Goal: Task Accomplishment & Management: Complete application form

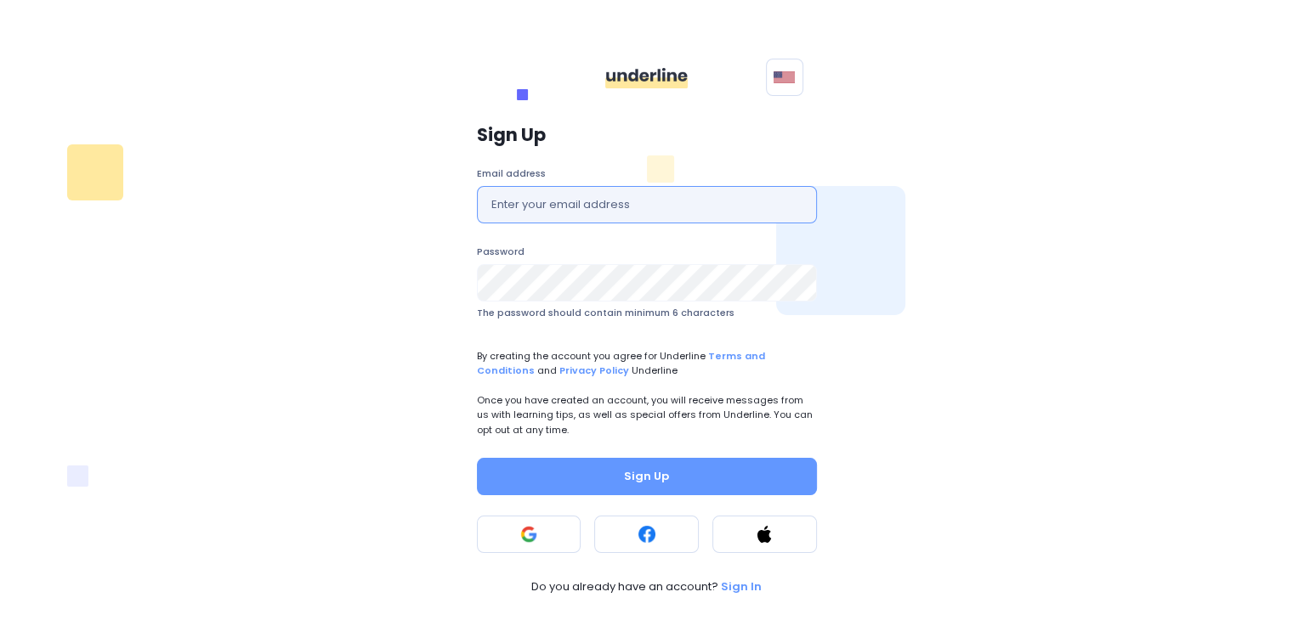
click at [612, 213] on input "text" at bounding box center [647, 204] width 340 height 37
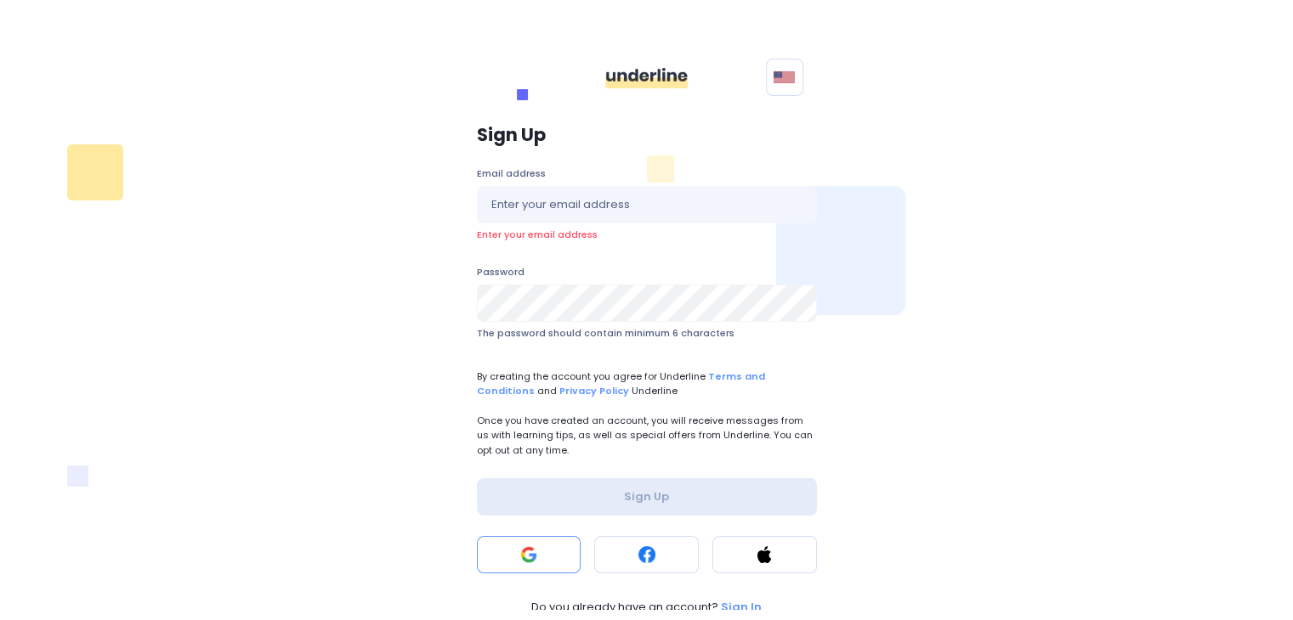
click at [508, 551] on div "Sign Up Email address Enter your email address Password The password should con…" at bounding box center [647, 370] width 360 height 511
click at [508, 551] on button at bounding box center [529, 554] width 105 height 37
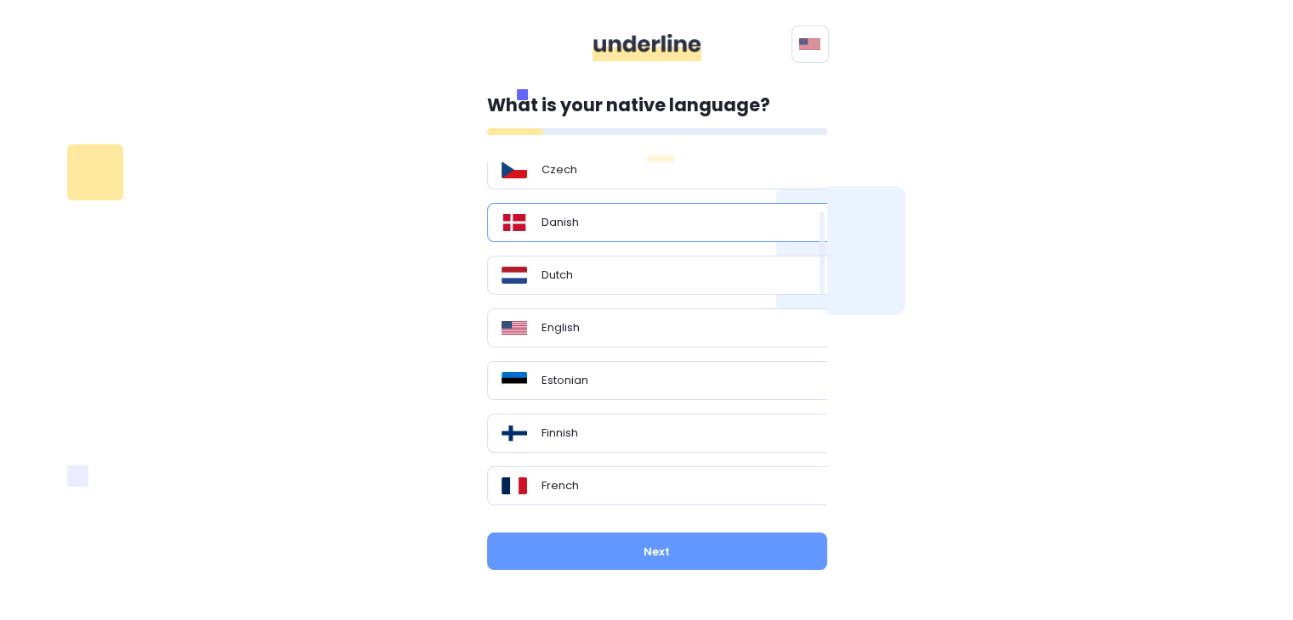
scroll to position [296, 0]
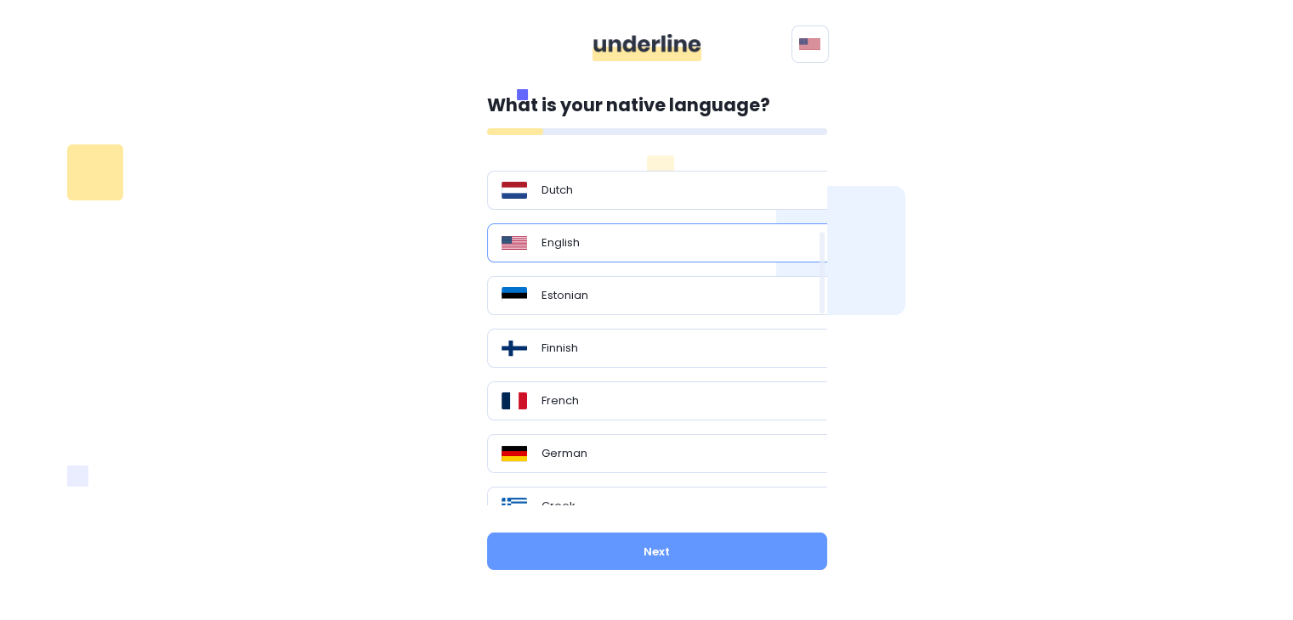
click at [677, 244] on div "English" at bounding box center [663, 243] width 324 height 17
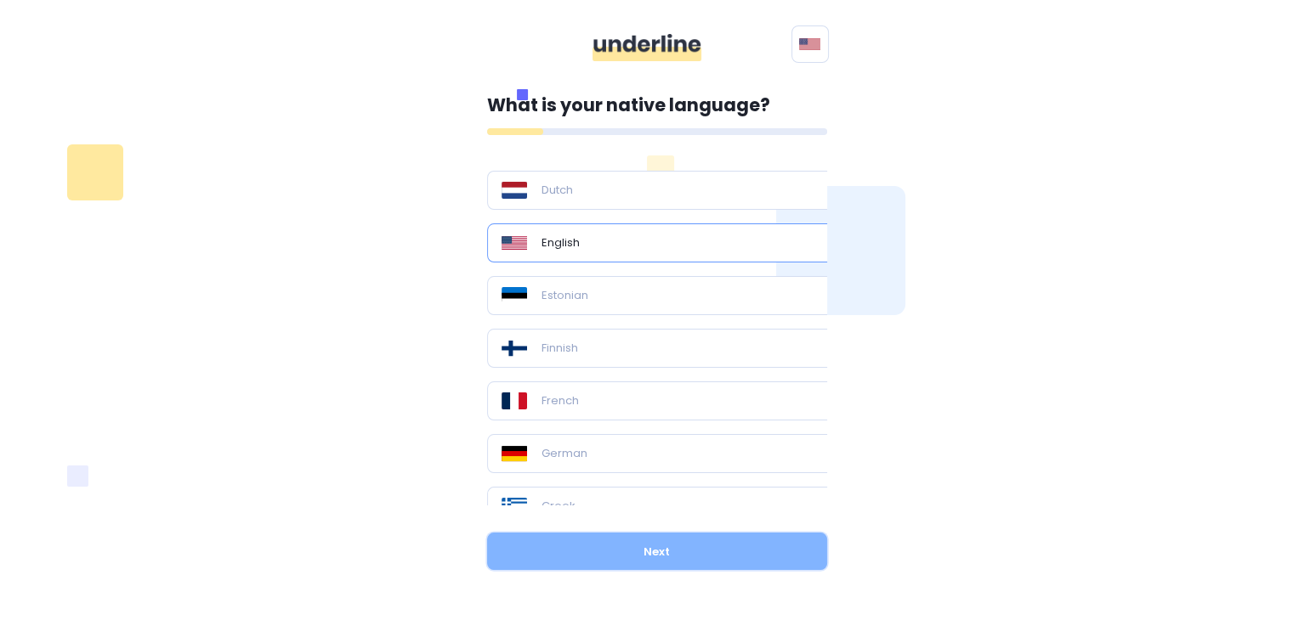
click at [660, 545] on button "Next" at bounding box center [657, 551] width 340 height 37
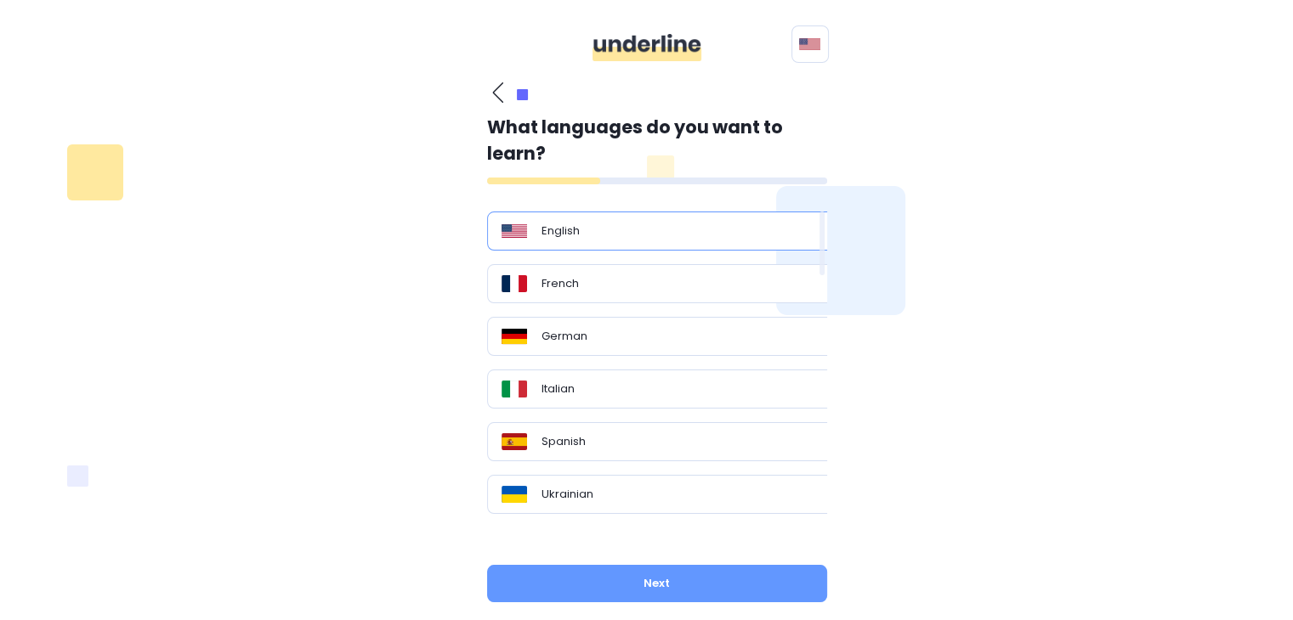
click at [575, 245] on div "English" at bounding box center [663, 231] width 353 height 39
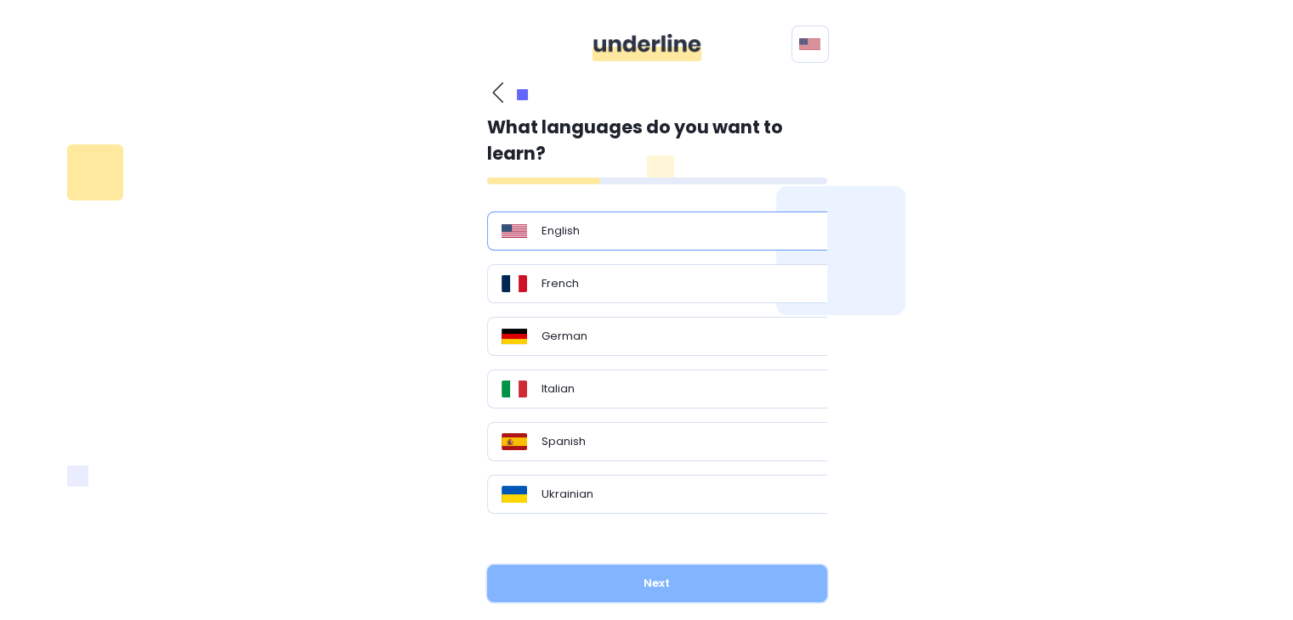
click at [623, 578] on button "Next" at bounding box center [657, 583] width 340 height 37
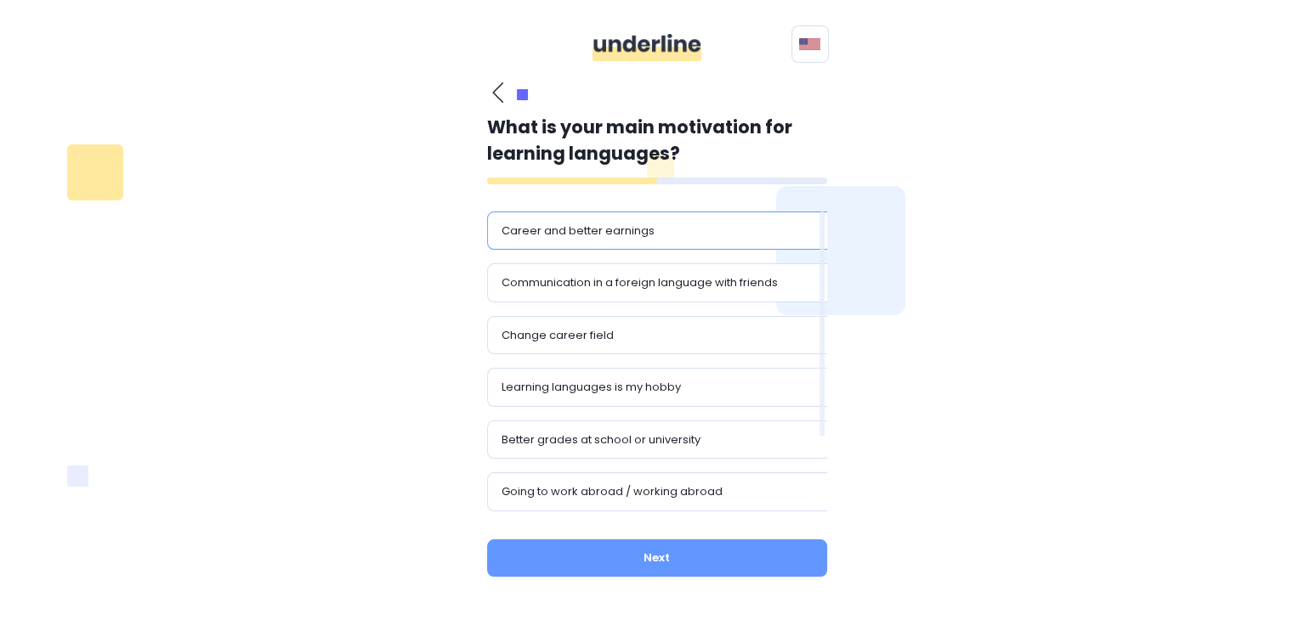
click at [646, 246] on div "Career and better earnings" at bounding box center [663, 231] width 353 height 39
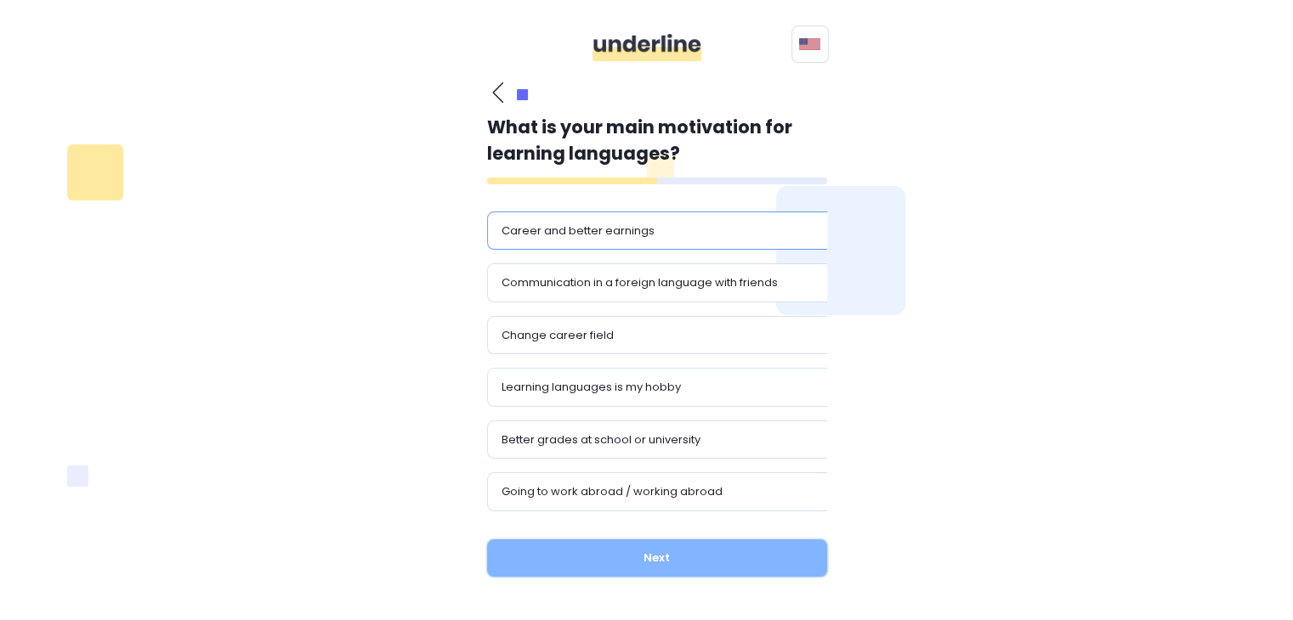
click at [651, 548] on button "Next" at bounding box center [657, 558] width 340 height 37
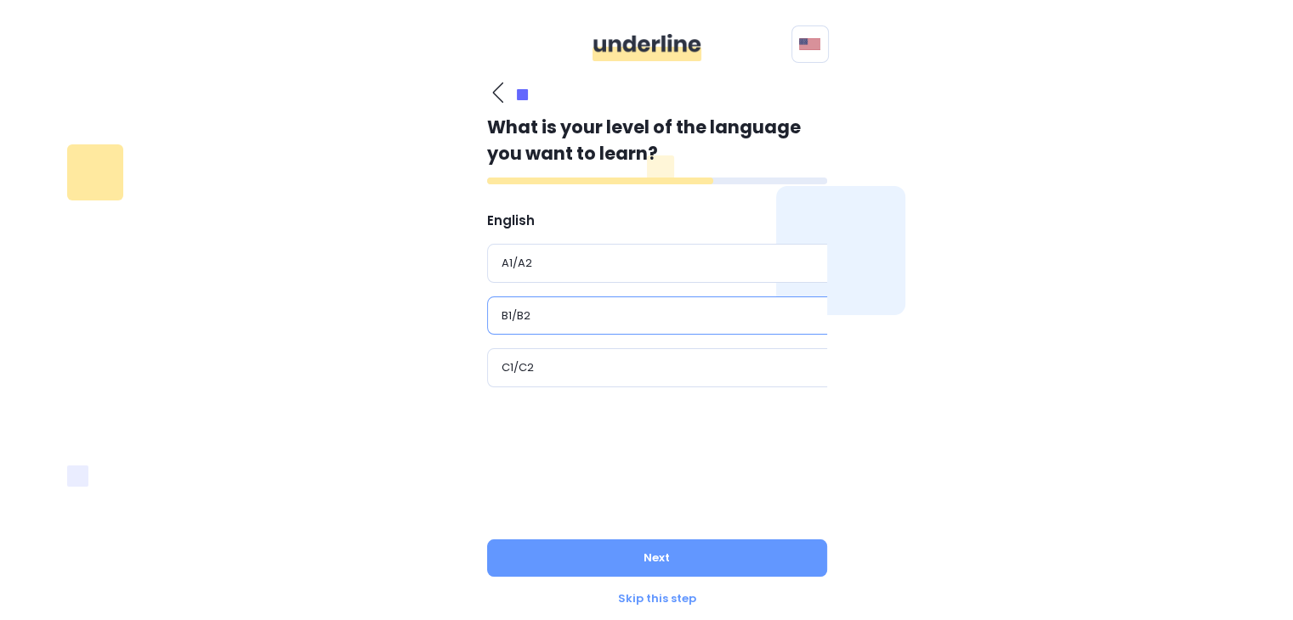
click at [594, 320] on div "B1/B2" at bounding box center [663, 316] width 324 height 17
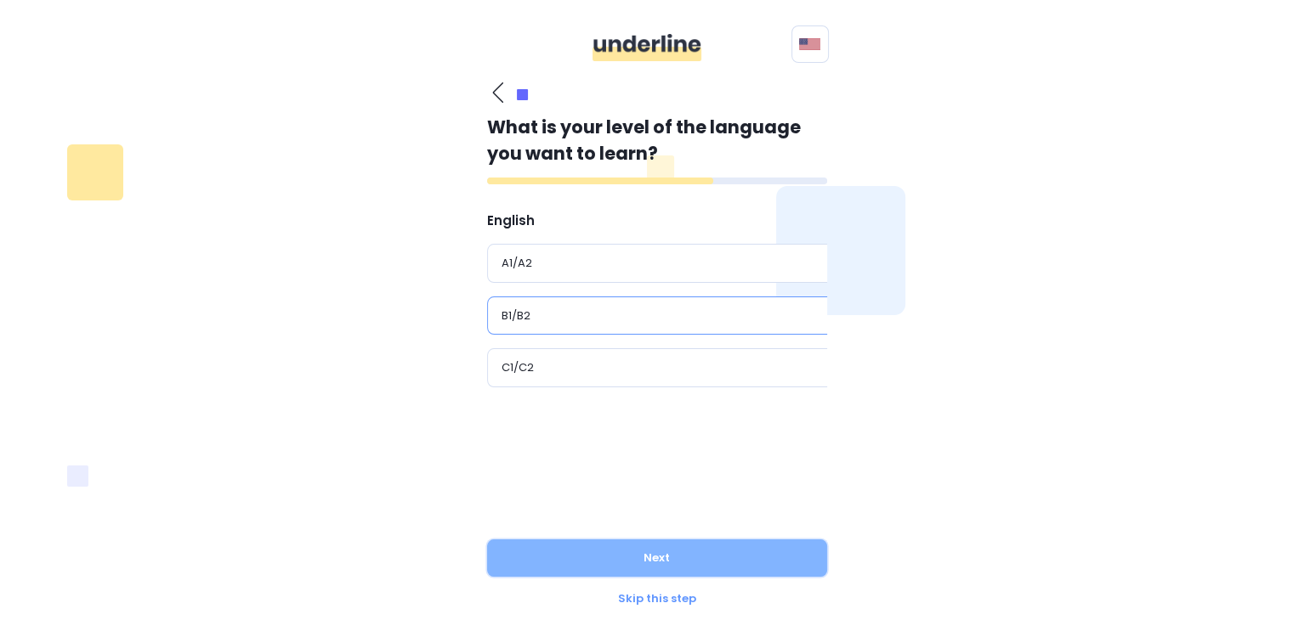
click at [567, 547] on button "Next" at bounding box center [657, 558] width 340 height 37
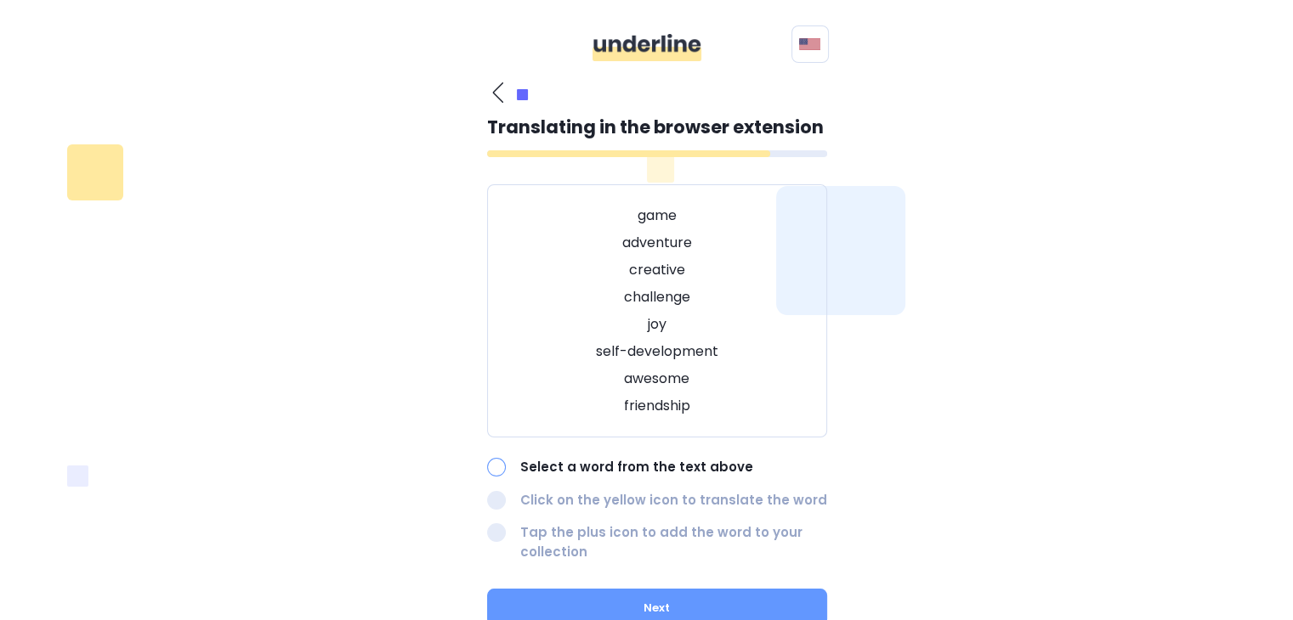
click at [496, 465] on div at bounding box center [496, 467] width 19 height 19
click at [656, 222] on p "game" at bounding box center [656, 216] width 297 height 20
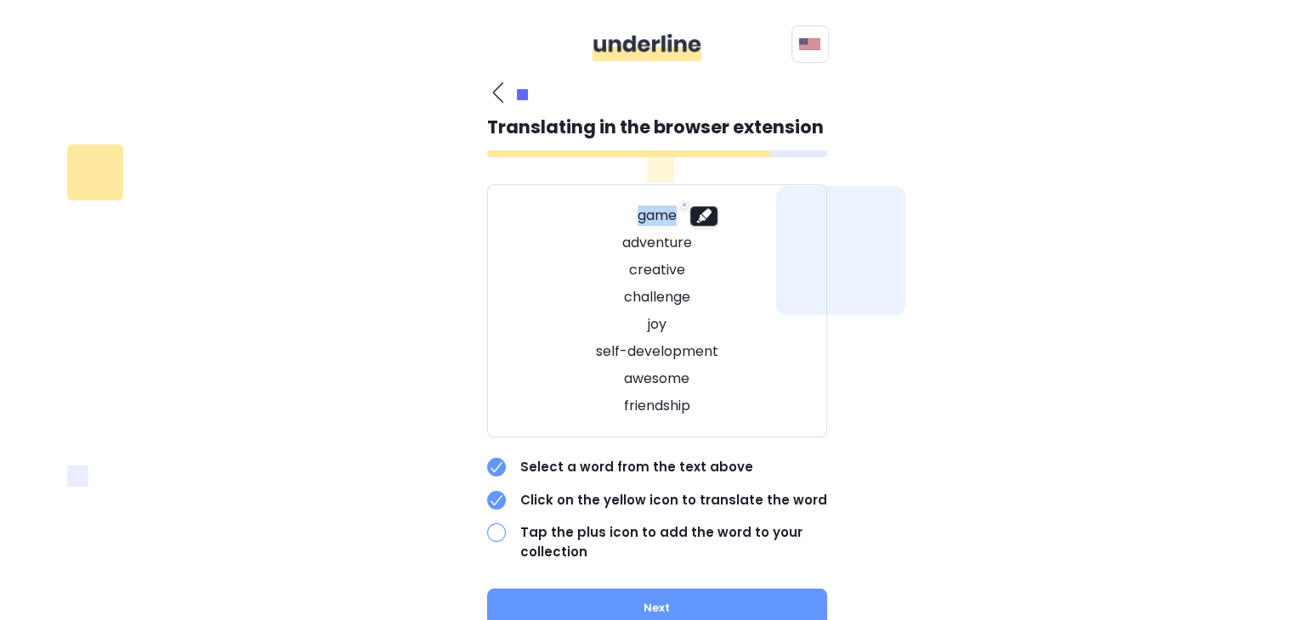
click at [683, 205] on line "Hide popup" at bounding box center [684, 204] width 3 height 3
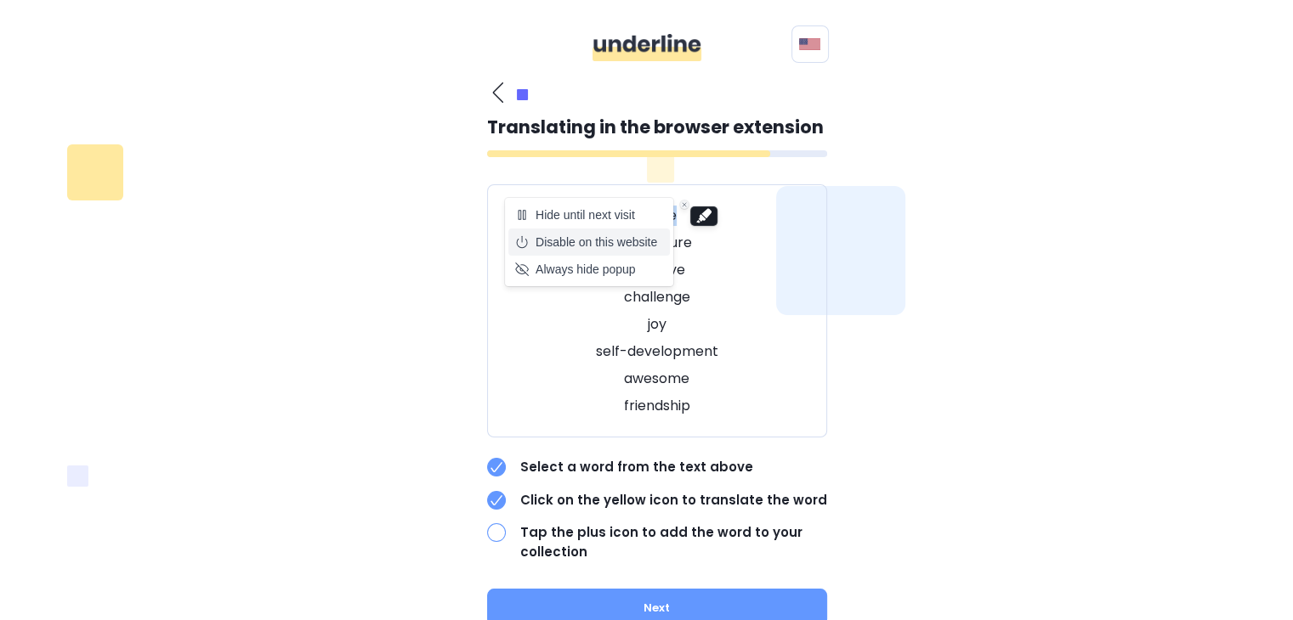
click at [590, 240] on button "Disable on this website" at bounding box center [588, 242] width 161 height 27
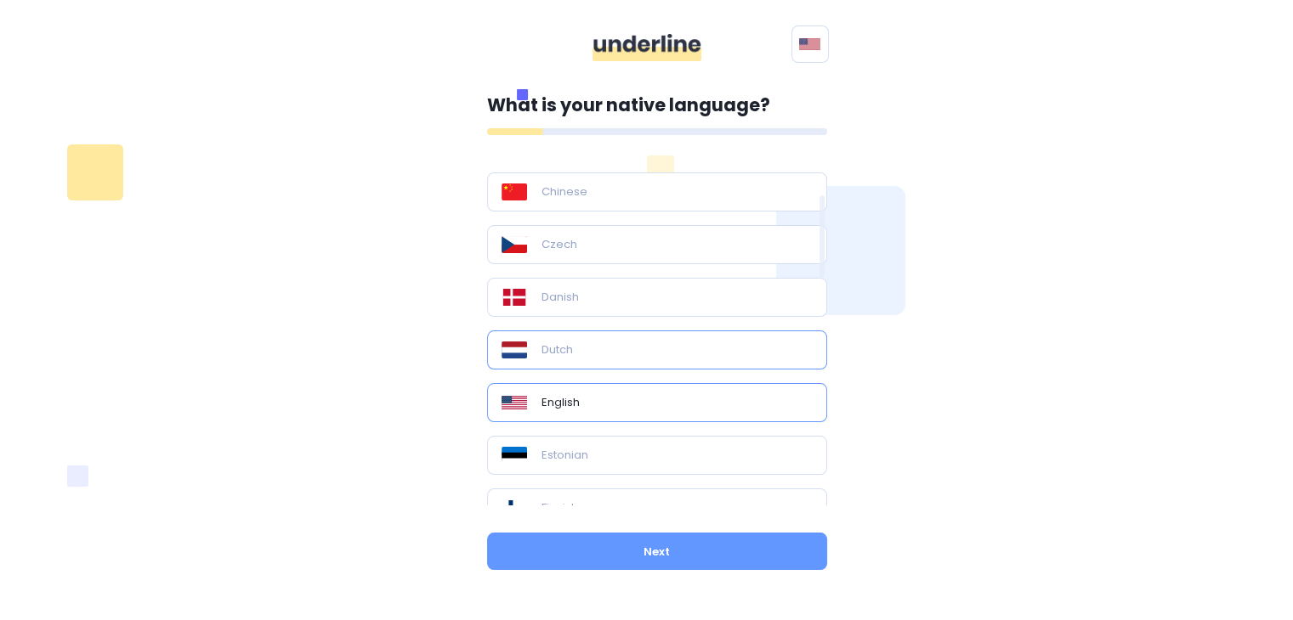
scroll to position [142, 0]
click at [617, 392] on div "English" at bounding box center [656, 396] width 311 height 17
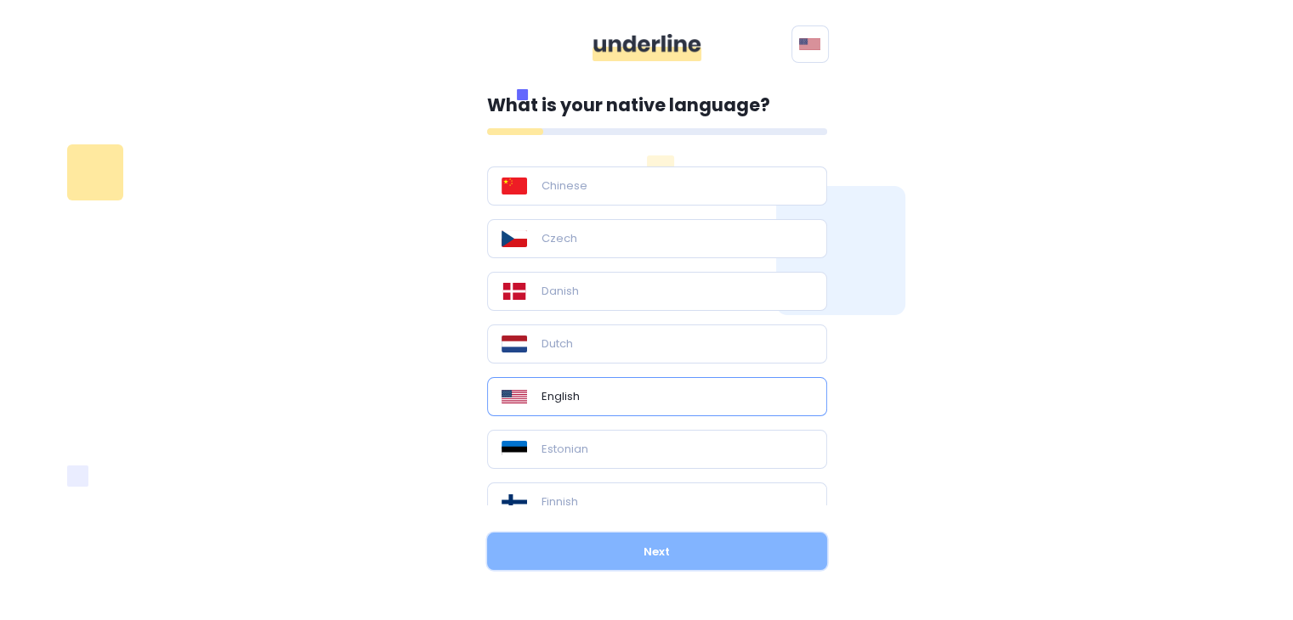
click at [652, 562] on button "Next" at bounding box center [657, 551] width 340 height 37
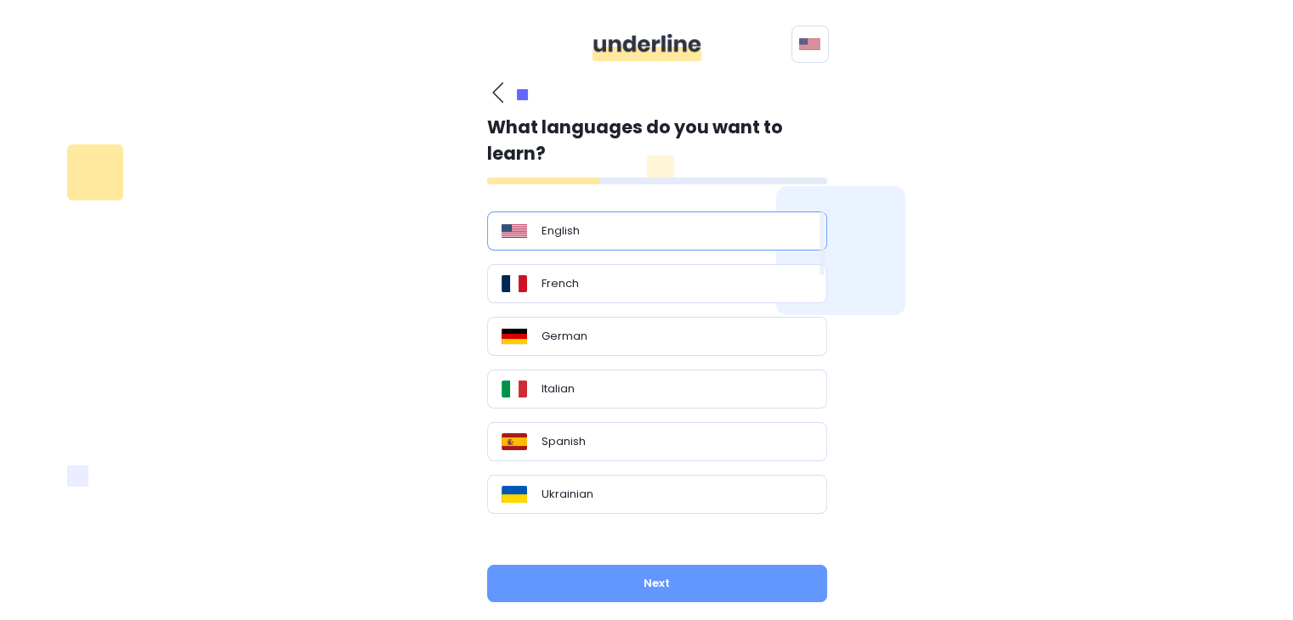
click at [649, 240] on div "English" at bounding box center [657, 231] width 340 height 39
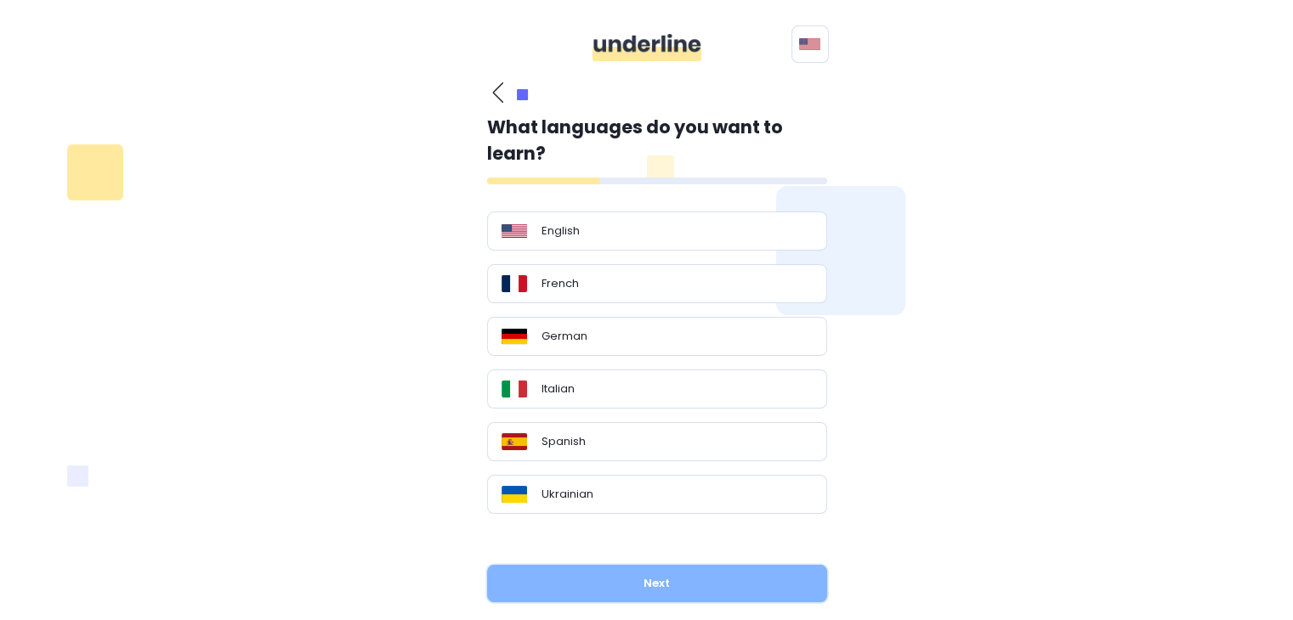
click at [644, 578] on button "Next" at bounding box center [657, 583] width 340 height 37
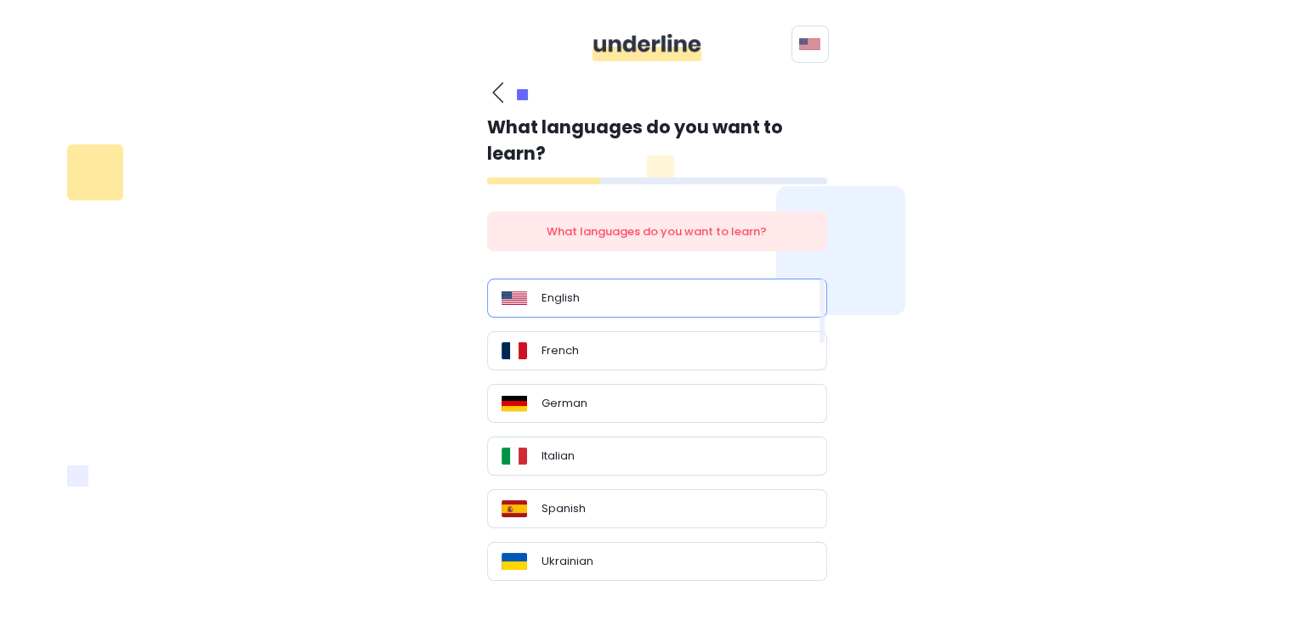
click at [632, 306] on div "English" at bounding box center [656, 298] width 311 height 17
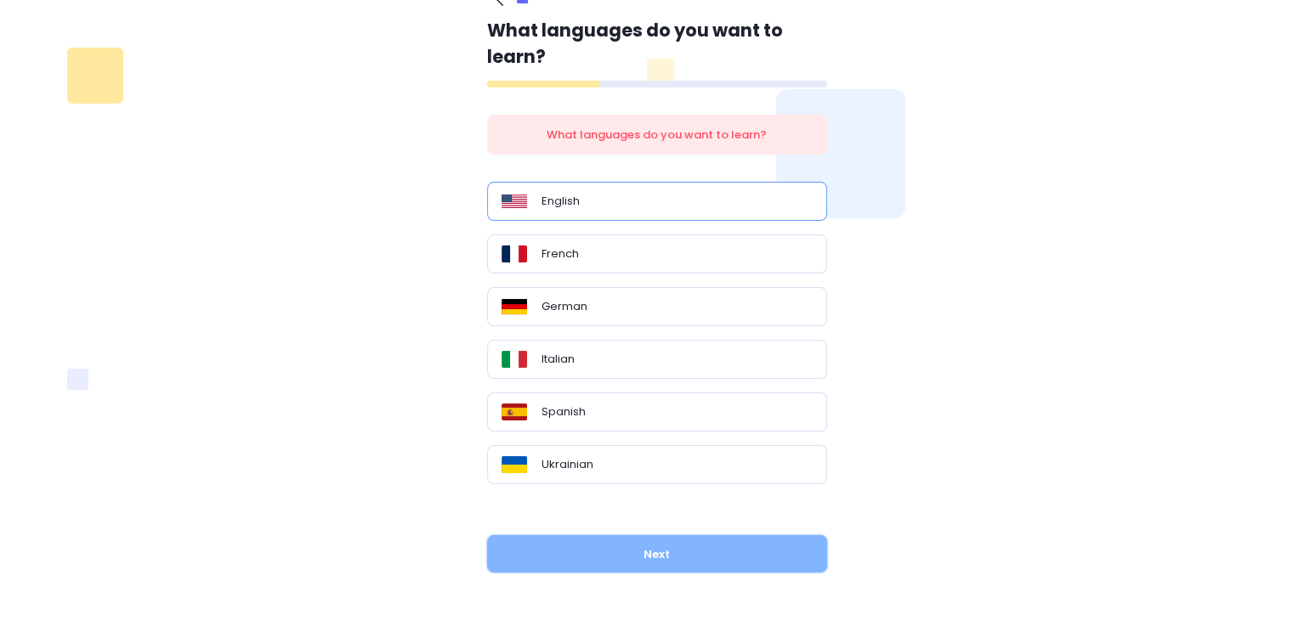
click at [610, 564] on button "Next" at bounding box center [657, 553] width 340 height 37
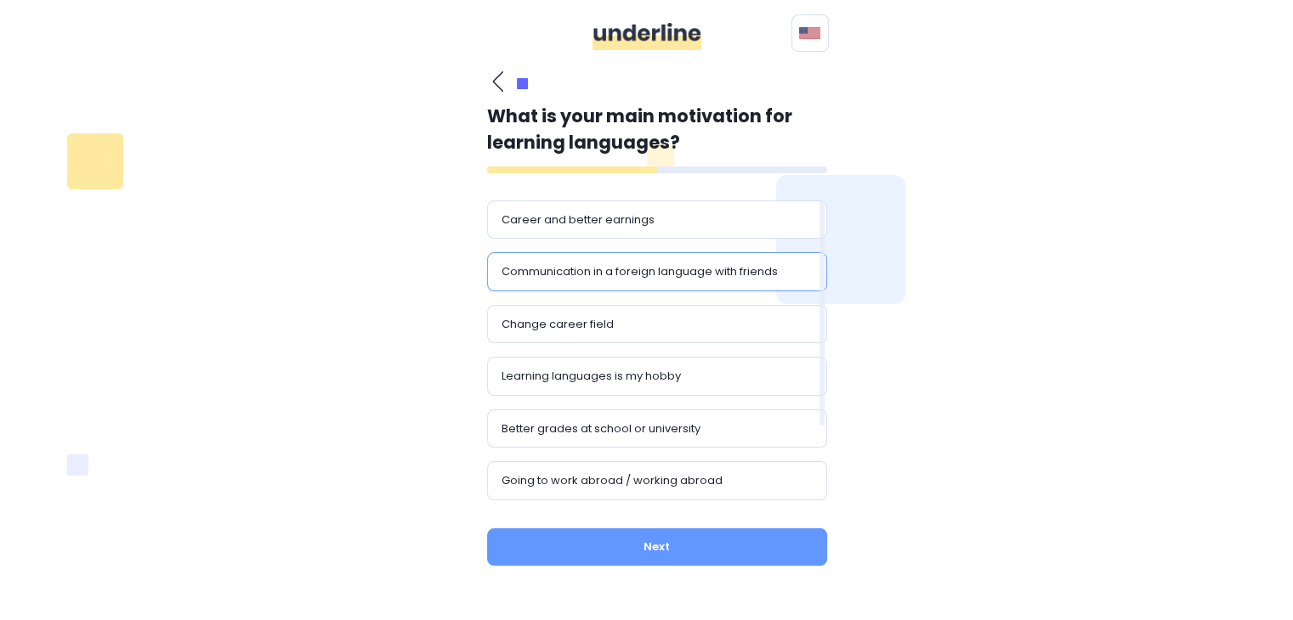
scroll to position [10, 0]
click at [636, 229] on div "Career and better earnings" at bounding box center [657, 220] width 340 height 39
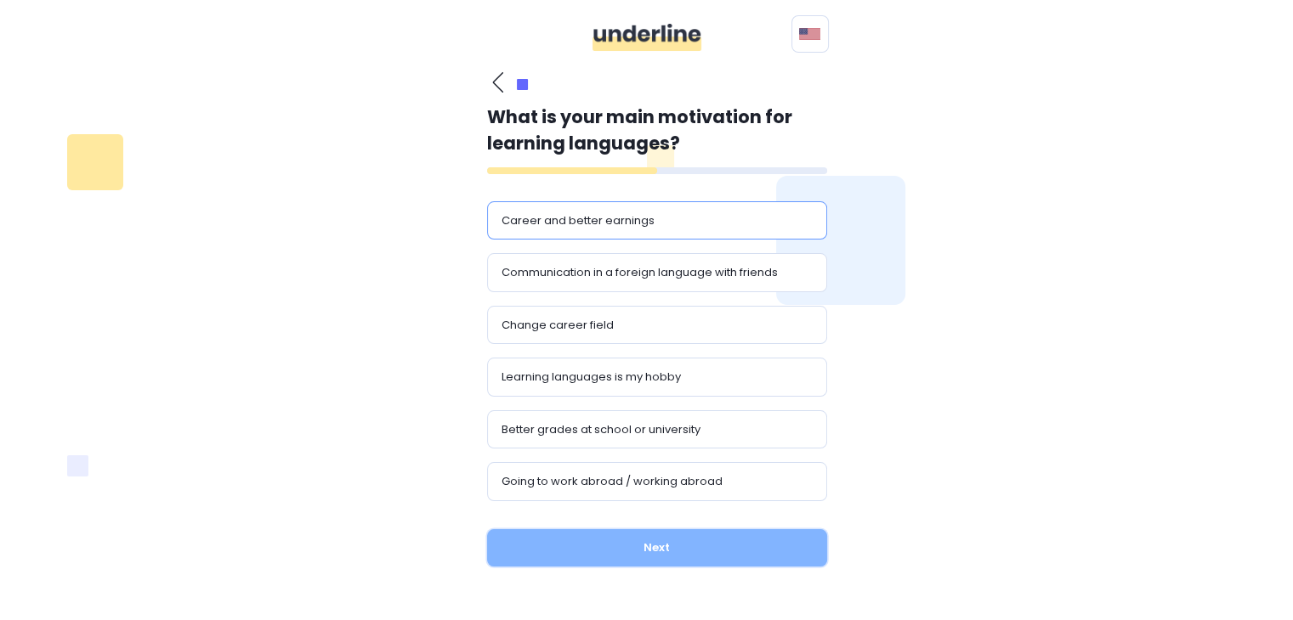
click at [618, 551] on button "Next" at bounding box center [657, 548] width 340 height 37
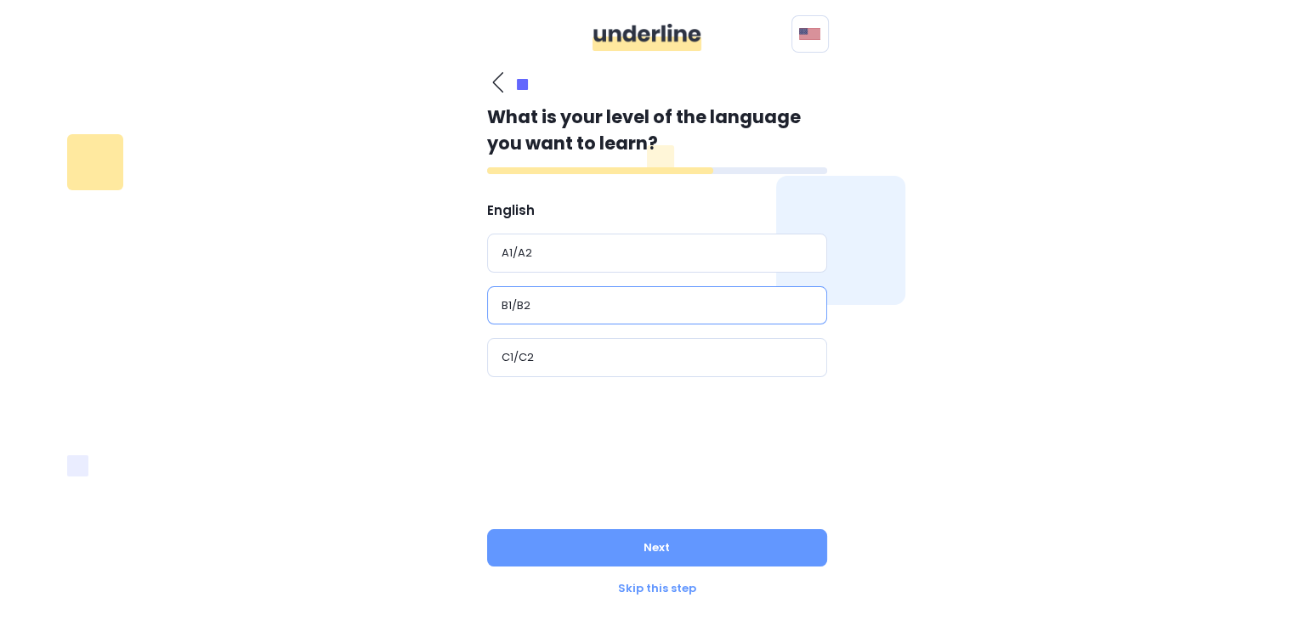
click at [596, 292] on div "B1/B2" at bounding box center [657, 305] width 340 height 39
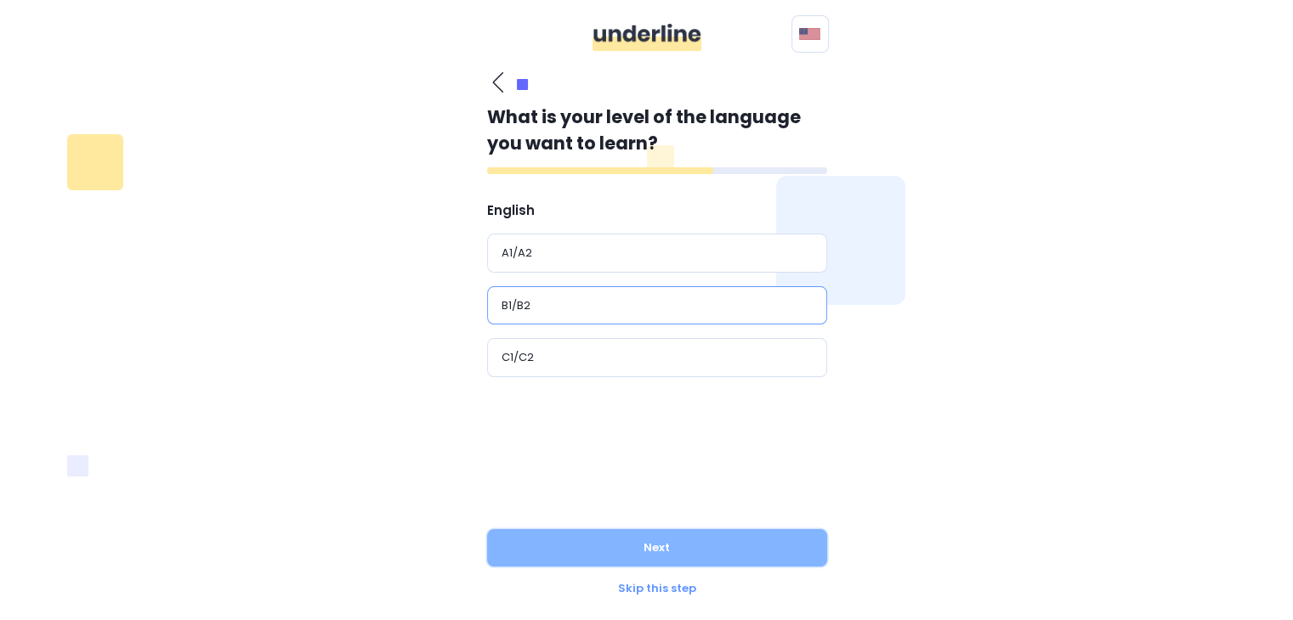
click at [617, 545] on button "Next" at bounding box center [657, 548] width 340 height 37
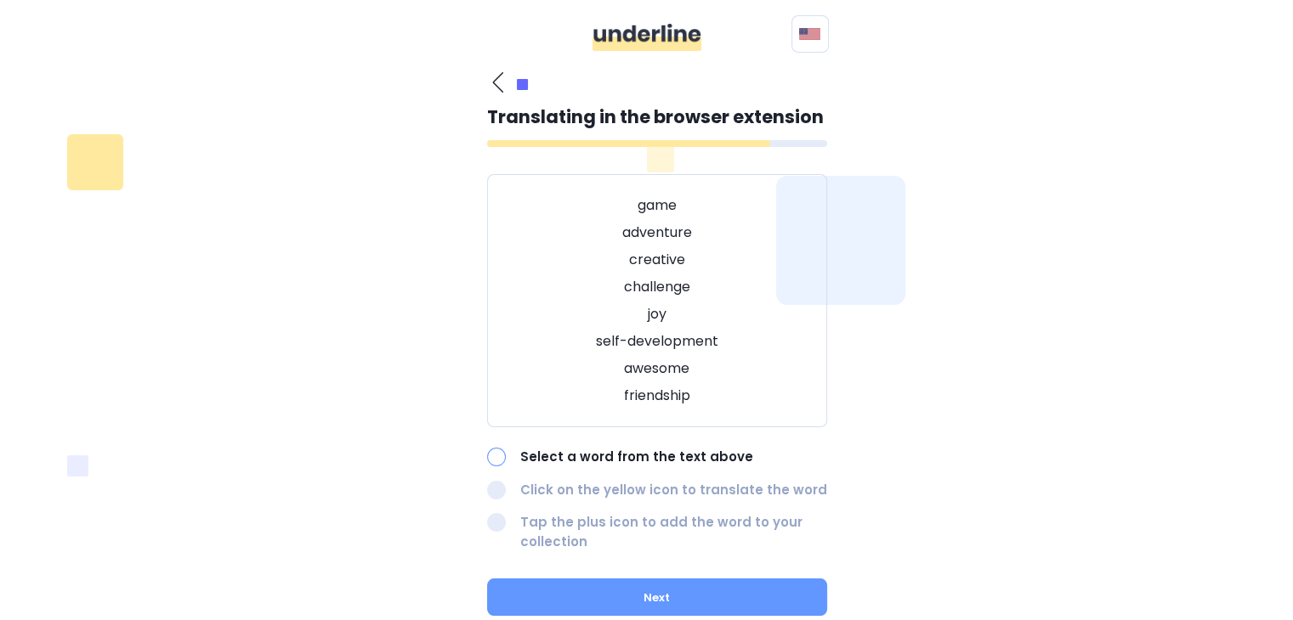
click at [650, 282] on p "challenge" at bounding box center [656, 287] width 297 height 20
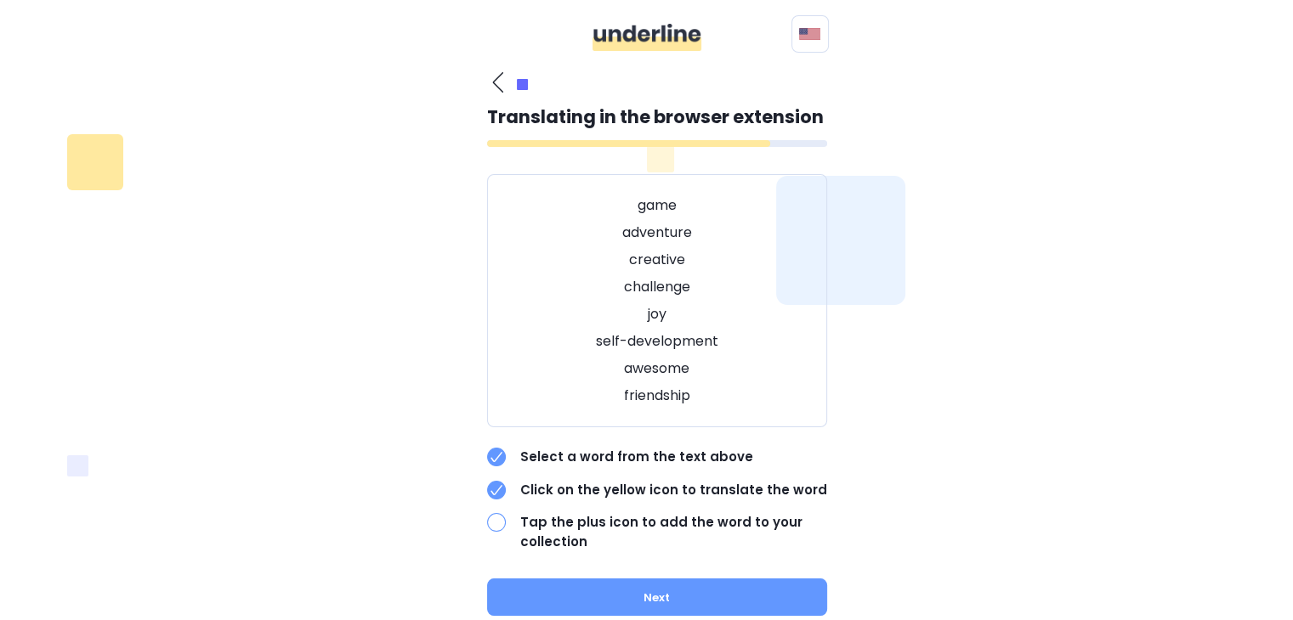
click at [654, 406] on div "game adventure creative challenge joy self-development awesome friendship" at bounding box center [657, 300] width 340 height 253
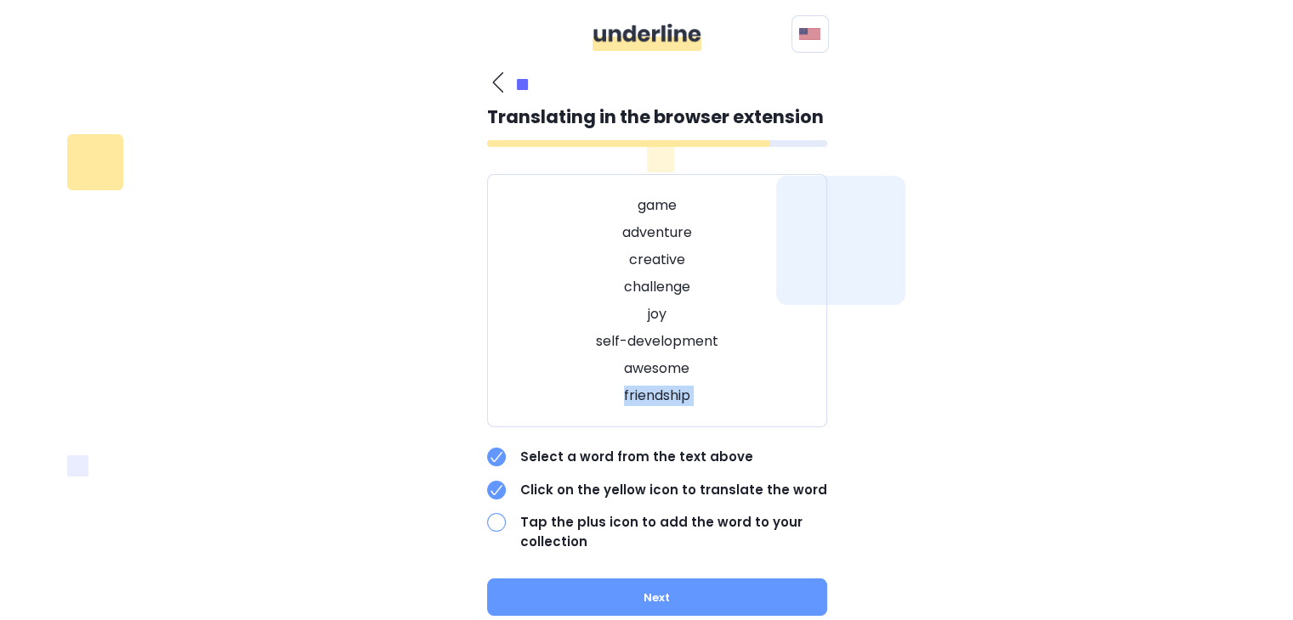
click at [654, 406] on div "game adventure creative challenge joy self-development awesome friendship" at bounding box center [657, 300] width 340 height 253
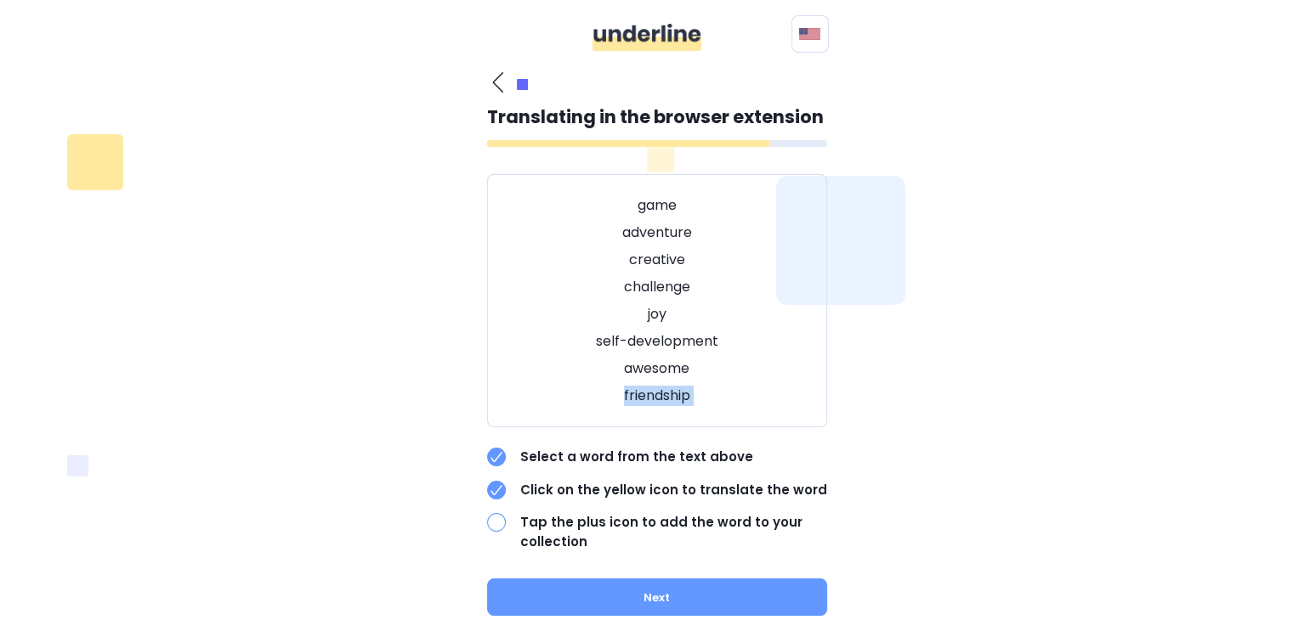
click at [409, 505] on div "What is your native language? Polish Other languages Bulgarian Chinese Czech Da…" at bounding box center [646, 359] width 1163 height 596
click at [493, 521] on div at bounding box center [496, 522] width 19 height 19
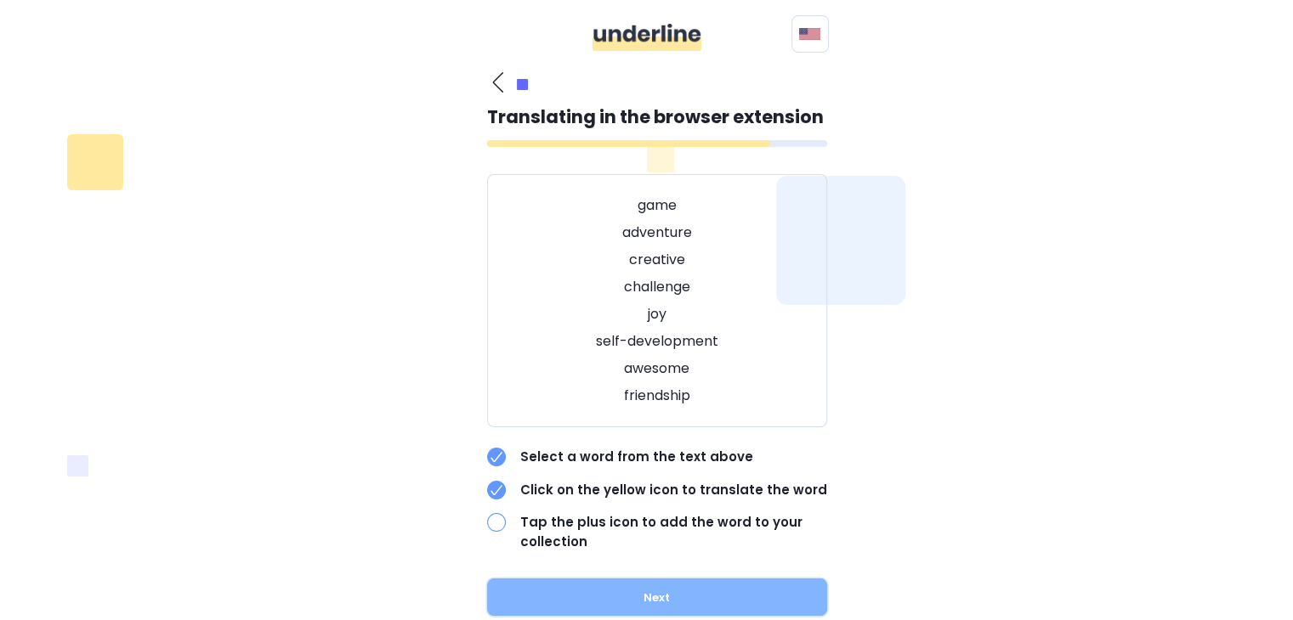
click at [619, 603] on button "Next" at bounding box center [657, 597] width 340 height 37
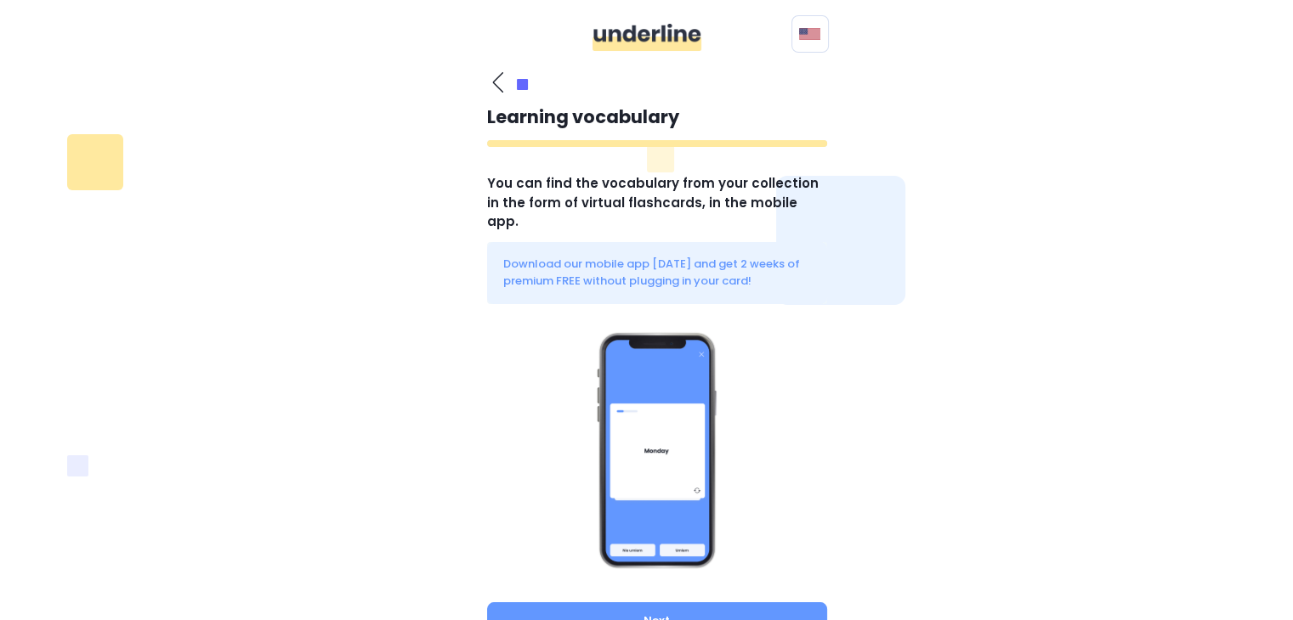
scroll to position [65, 0]
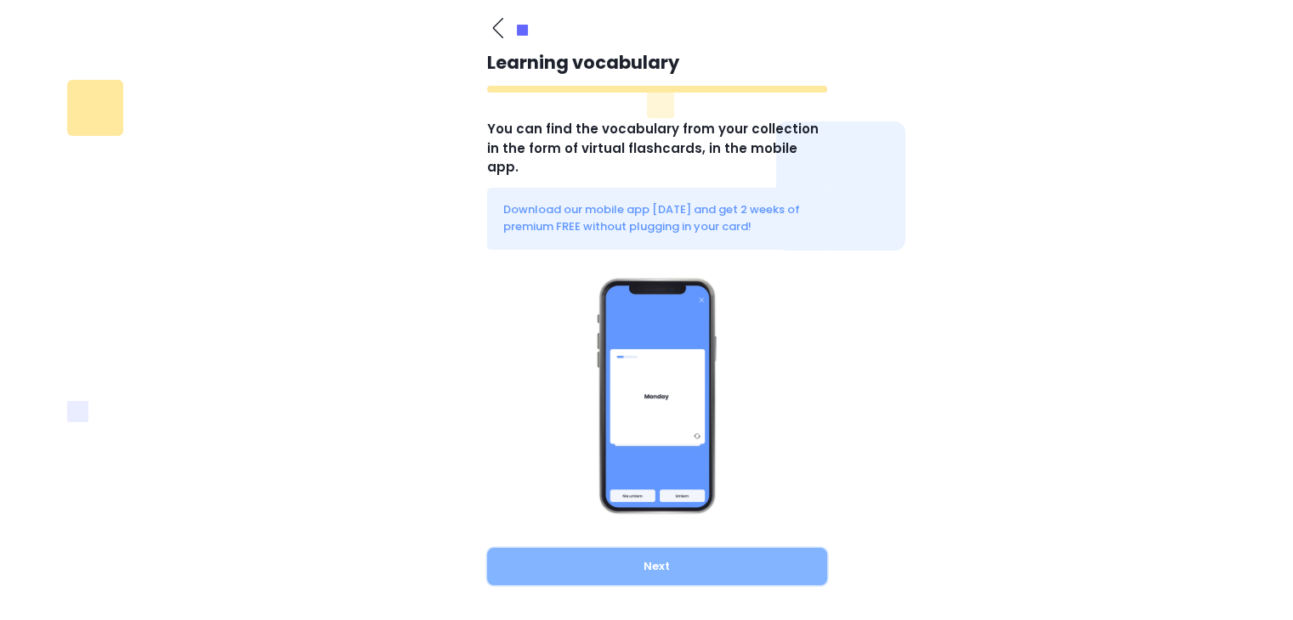
click at [671, 548] on button "Next" at bounding box center [657, 566] width 340 height 37
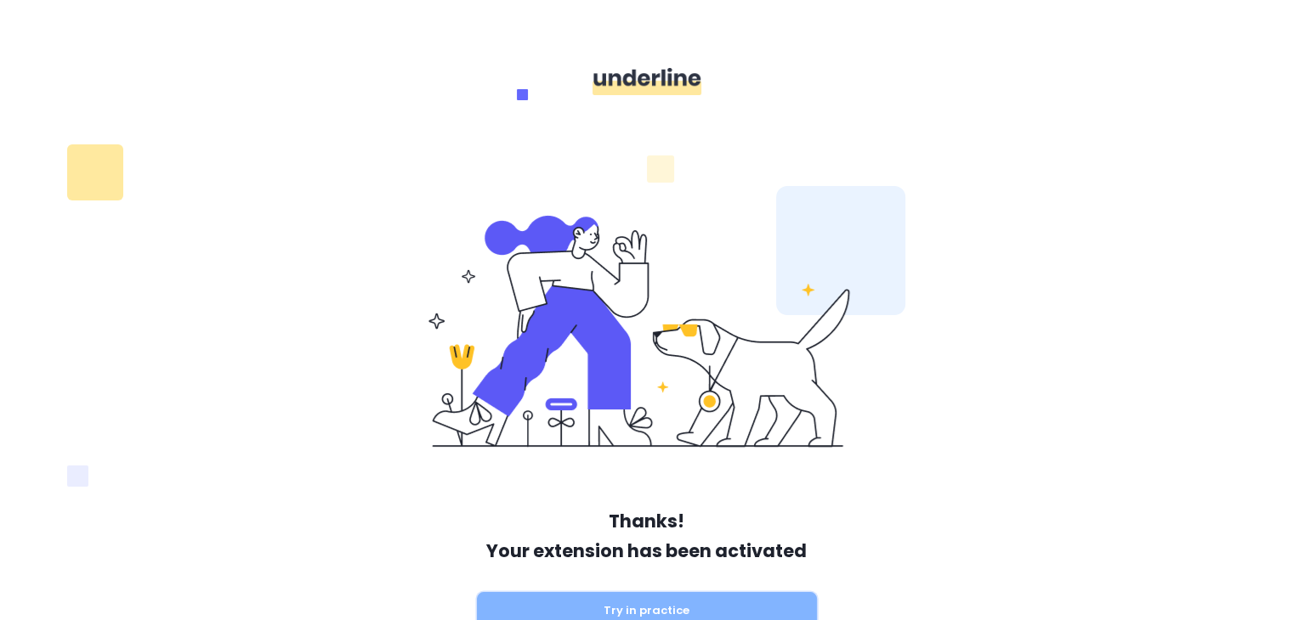
click at [664, 599] on button "Try in practice" at bounding box center [647, 610] width 340 height 37
